Goal: Task Accomplishment & Management: Manage account settings

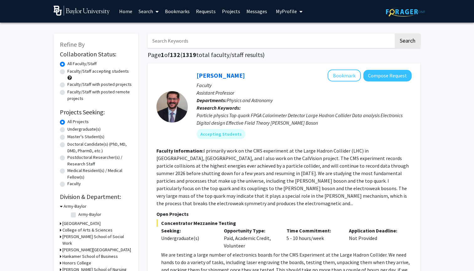
click at [209, 11] on link "Requests" at bounding box center [206, 11] width 26 height 22
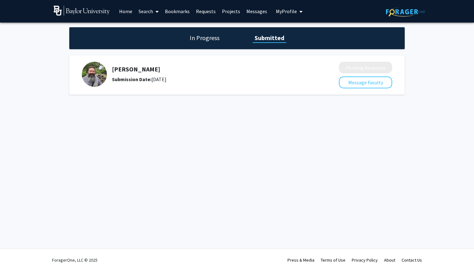
click at [216, 42] on h1 "In Progress" at bounding box center [205, 38] width 34 height 9
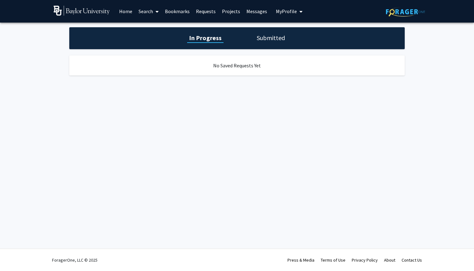
click at [263, 42] on h1 "Submitted" at bounding box center [271, 38] width 32 height 9
